Goal: Task Accomplishment & Management: Use online tool/utility

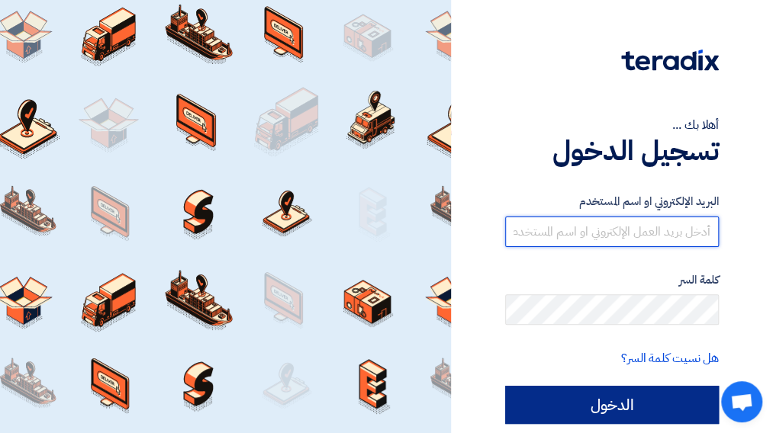
type input "[EMAIL_ADDRESS][DOMAIN_NAME]"
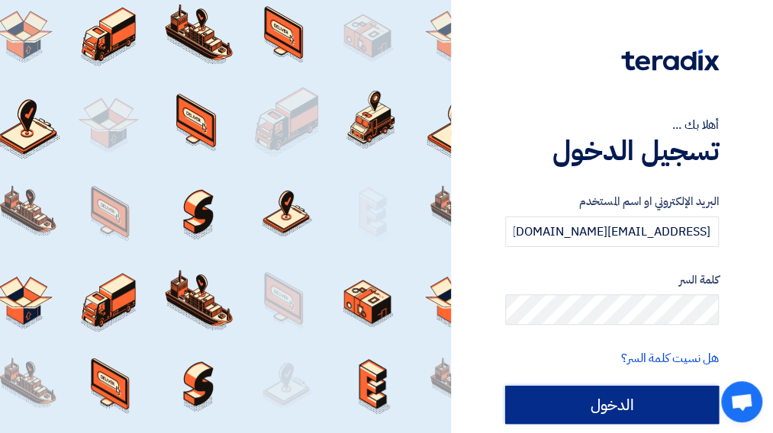
click at [647, 405] on input "الدخول" at bounding box center [612, 405] width 214 height 38
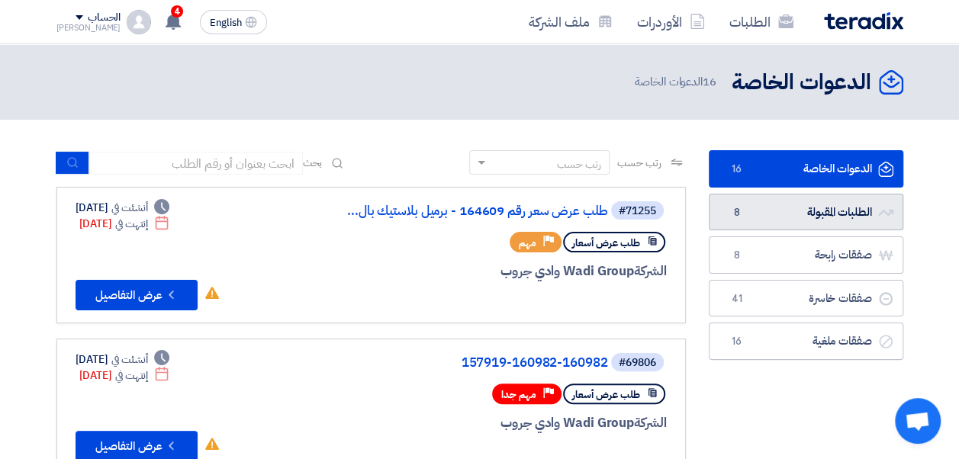
click at [744, 217] on span "8" at bounding box center [737, 212] width 18 height 15
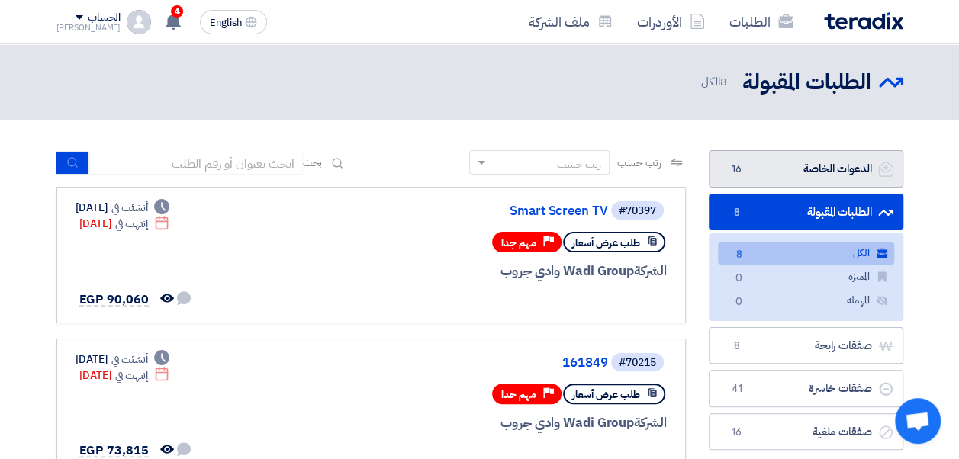
click at [749, 172] on link "الدعوات الخاصة الدعوات الخاصة 16" at bounding box center [805, 168] width 194 height 37
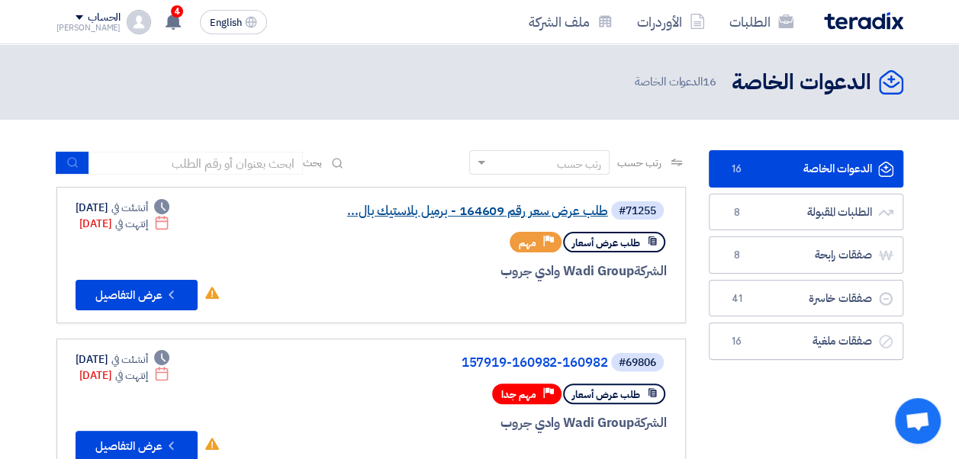
click at [506, 213] on link "طلب عرض سعر رقم 164609 - برميل بلاستيك بال..." at bounding box center [455, 211] width 305 height 14
click at [171, 8] on span "4" at bounding box center [177, 11] width 12 height 12
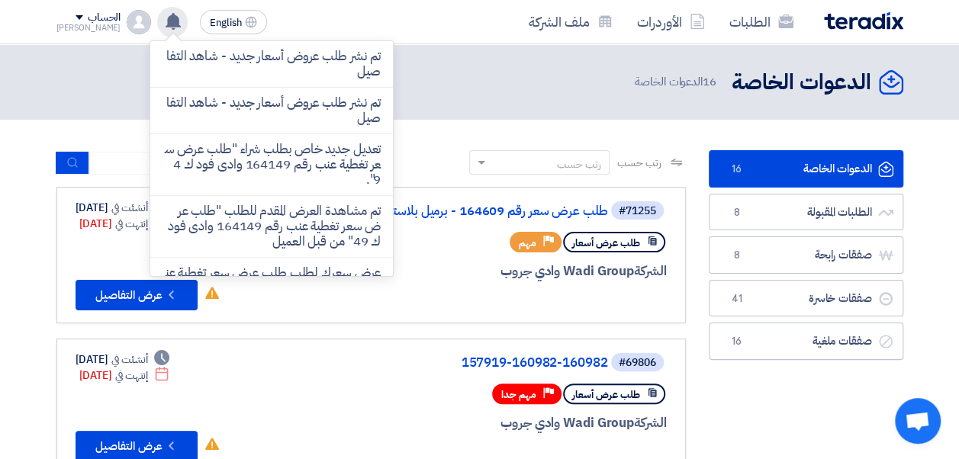
click at [162, 8] on app-header-notification-menu "تم نشر طلب عروض أسعار جديد - شاهد التفاصيل تم نشر طلب عروض أسعار جديد - شاهد ال…" at bounding box center [172, 22] width 43 height 31
